Goal: Transaction & Acquisition: Purchase product/service

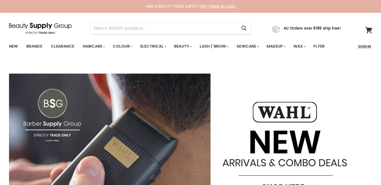
click at [363, 44] on link "Sign In" at bounding box center [364, 46] width 19 height 11
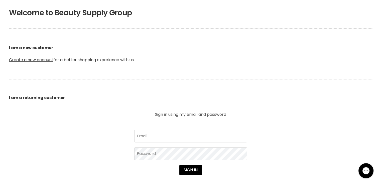
scroll to position [175, 0]
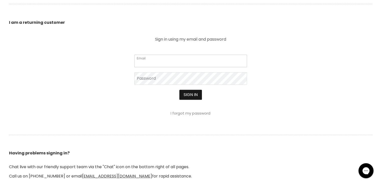
type input "cs.discountsalonsupplies@gmail.com"
drag, startPoint x: 193, startPoint y: 93, endPoint x: 195, endPoint y: 94, distance: 2.5
click at [193, 93] on button "Sign in" at bounding box center [190, 95] width 23 height 10
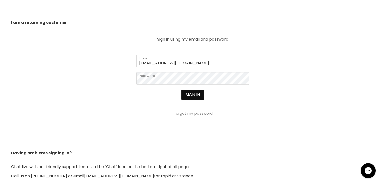
scroll to position [176, 0]
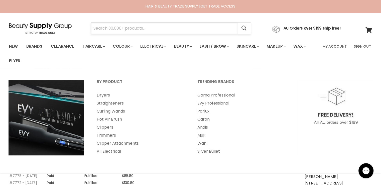
click at [117, 29] on input "Search" at bounding box center [164, 29] width 147 height 12
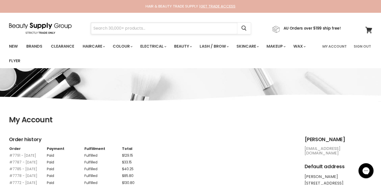
paste input "Maskology Retinol + Vitamin C Under Eye Mask"
type input "Maskology Retinol + Vitamin C Under Eye Mask"
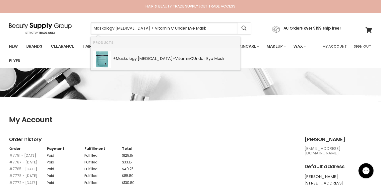
click at [127, 56] on b "Mask ology" at bounding box center [126, 59] width 21 height 6
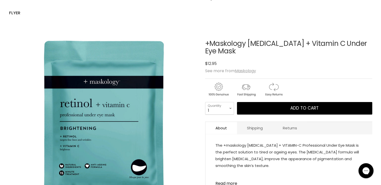
scroll to position [50, 0]
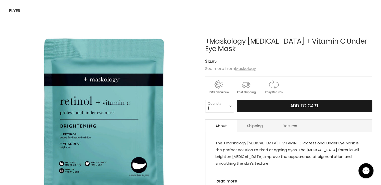
click at [249, 100] on button "Add to cart" at bounding box center [304, 106] width 135 height 13
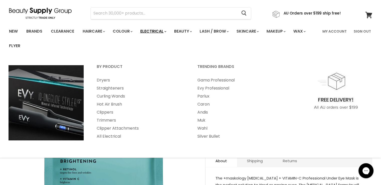
scroll to position [0, 0]
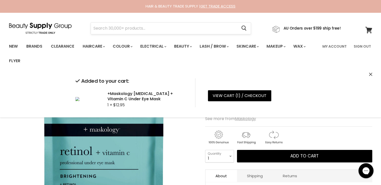
click at [111, 27] on input "Search" at bounding box center [164, 29] width 147 height 12
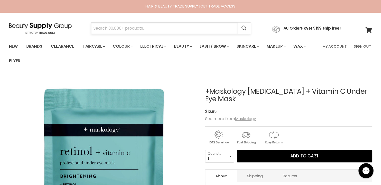
drag, startPoint x: 111, startPoint y: 27, endPoint x: 97, endPoint y: 30, distance: 13.9
click at [97, 30] on input "Search" at bounding box center [164, 29] width 147 height 12
paste input "Muk Intense Repair Treatment"
type input "Muk Intense Repair Treatment"
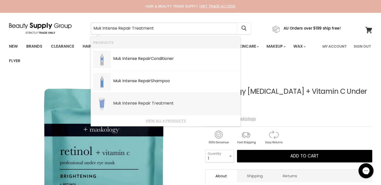
click at [146, 101] on b "Repair" at bounding box center [144, 103] width 13 height 6
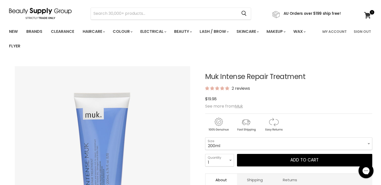
scroll to position [75, 0]
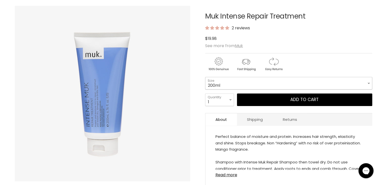
click at [230, 82] on select "200ml 1 Litre" at bounding box center [288, 83] width 167 height 13
click at [205, 77] on select "200ml 1 Litre" at bounding box center [288, 83] width 167 height 13
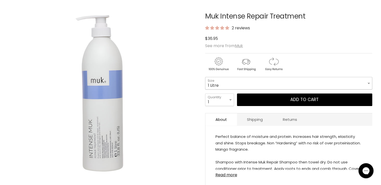
click at [229, 82] on select "200ml 1 Litre" at bounding box center [288, 83] width 167 height 13
select select "200ml"
click at [205, 77] on select "200ml 1 Litre" at bounding box center [288, 83] width 167 height 13
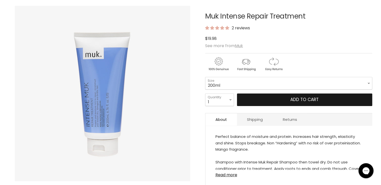
click at [262, 98] on button "Add to cart" at bounding box center [304, 99] width 135 height 13
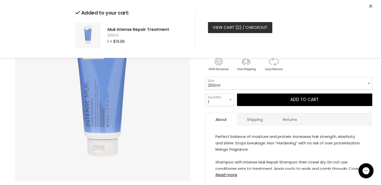
click at [252, 29] on link "View cart ( 2 ) / Checkout" at bounding box center [240, 27] width 64 height 11
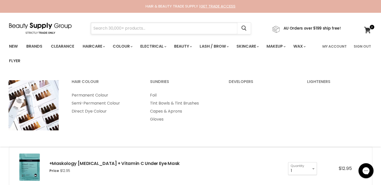
click at [136, 27] on input "Search" at bounding box center [164, 29] width 147 height 12
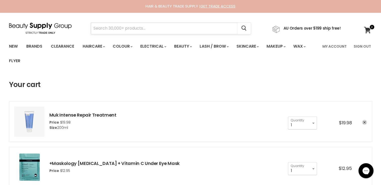
paste input "Milkshake Insta.Lotion"
type input "Milkshake Insta.Lotion"
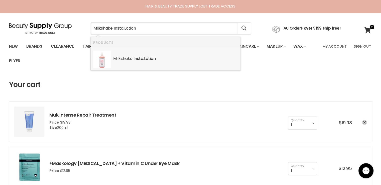
click at [123, 61] on div "Milkshake Insta.Lotion" at bounding box center [175, 58] width 125 height 5
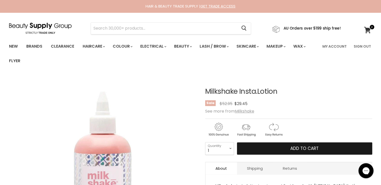
click at [268, 149] on button "Add to cart" at bounding box center [304, 148] width 135 height 13
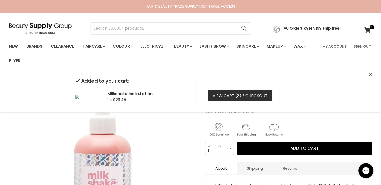
click at [221, 93] on link "View cart ( 3 ) / Checkout" at bounding box center [240, 95] width 64 height 11
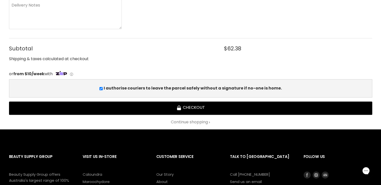
scroll to position [275, 0]
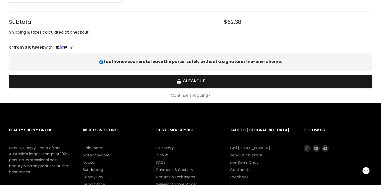
click at [205, 81] on button "Checkout" at bounding box center [190, 81] width 363 height 13
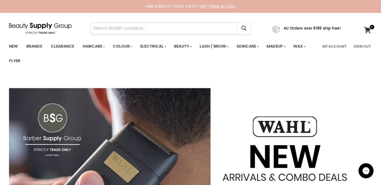
click at [116, 26] on input "Search" at bounding box center [164, 29] width 147 height 12
paste input "Maskology Retinol + Vitamin C Under Eye Mask"
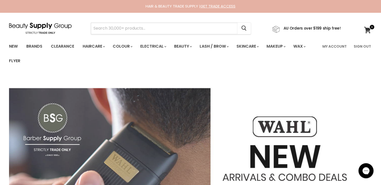
type input "Maskology Retinol + Vitamin C Under Eye Mask"
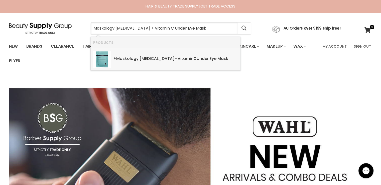
click at [111, 57] on link "+ Mask ology Retinol + Vitamin C Under Eye Mask SKU: 5060601935908 Maskology" at bounding box center [165, 60] width 145 height 18
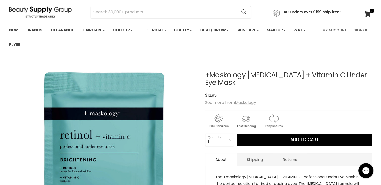
scroll to position [25, 0]
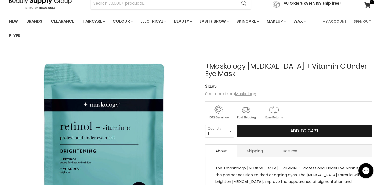
click at [273, 125] on button "Add to cart" at bounding box center [304, 131] width 135 height 13
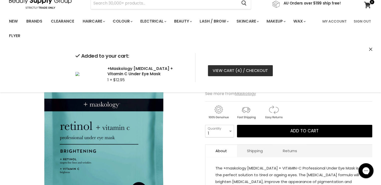
click at [233, 68] on link "View cart ( 4 ) / Checkout" at bounding box center [240, 70] width 65 height 11
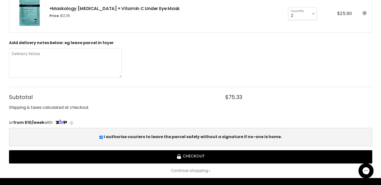
scroll to position [275, 0]
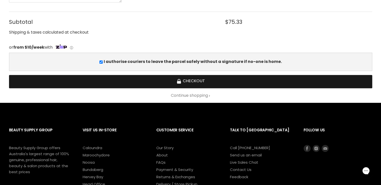
click at [225, 82] on button "Checkout" at bounding box center [190, 81] width 363 height 13
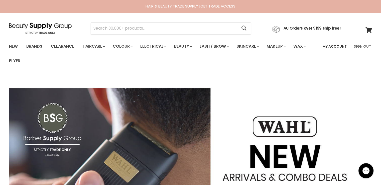
click at [326, 47] on link "My Account" at bounding box center [334, 46] width 30 height 11
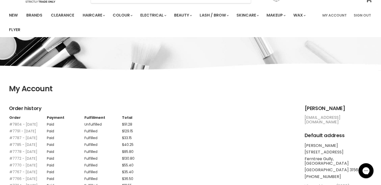
scroll to position [75, 0]
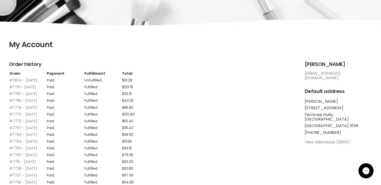
click at [16, 80] on link "#7804 - [DATE]" at bounding box center [23, 80] width 28 height 5
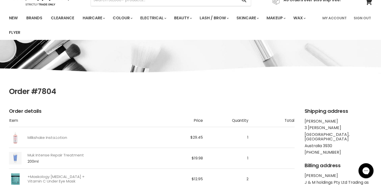
scroll to position [50, 0]
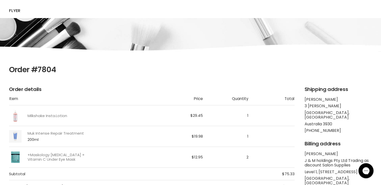
drag, startPoint x: 69, startPoint y: 73, endPoint x: 38, endPoint y: 70, distance: 31.4
click at [37, 70] on h1 "Order #7804" at bounding box center [190, 69] width 363 height 9
copy h1 "7804"
